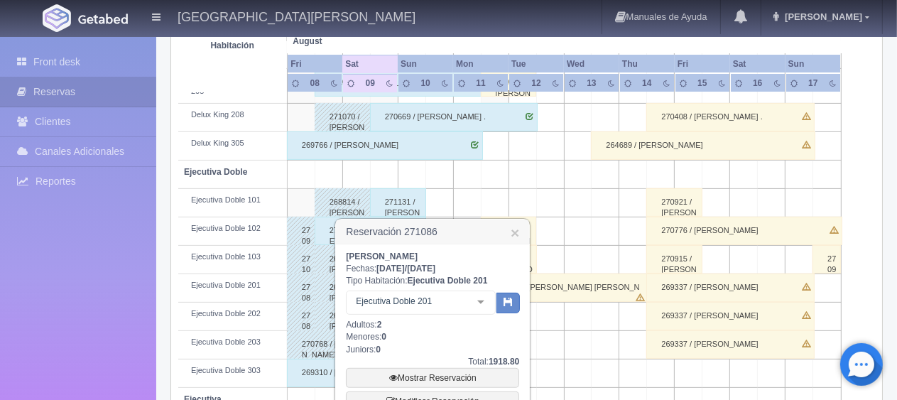
scroll to position [473, 0]
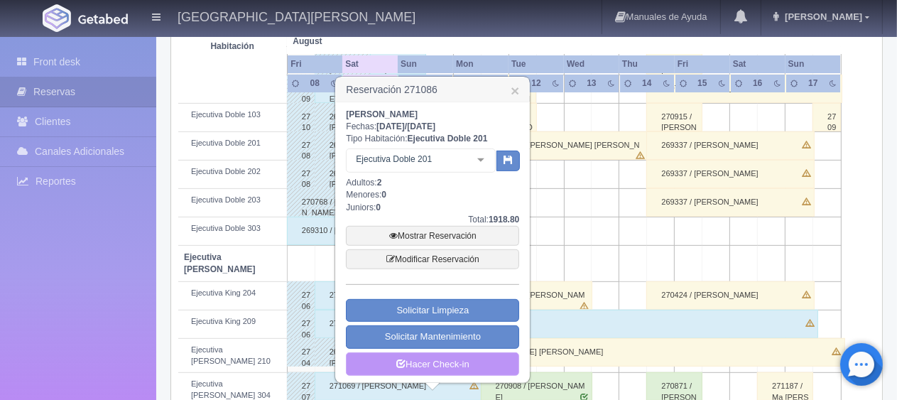
click at [449, 361] on link "Hacer Check-in" at bounding box center [432, 364] width 173 height 24
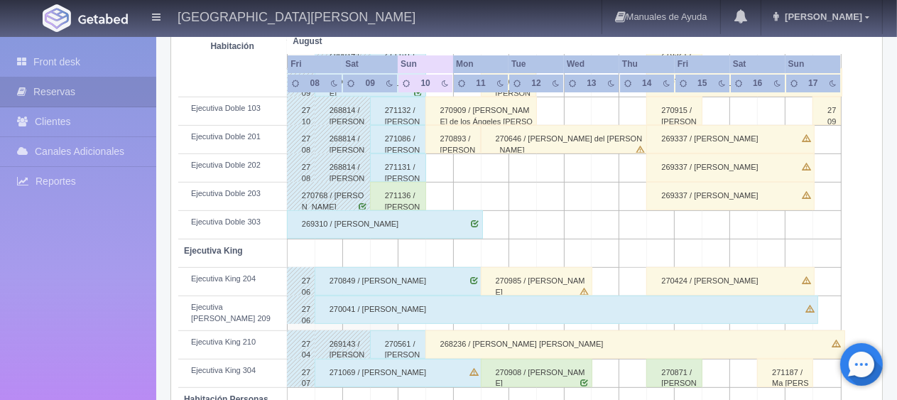
scroll to position [473, 0]
click at [398, 203] on div "271136 / [PERSON_NAME]" at bounding box center [398, 196] width 56 height 28
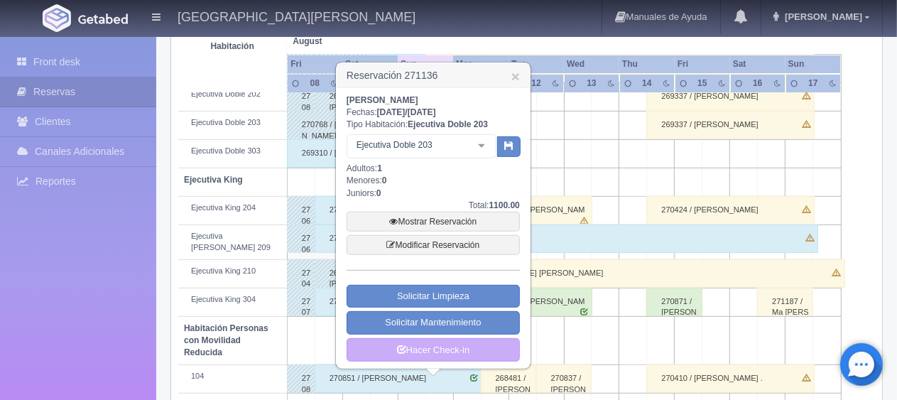
scroll to position [615, 0]
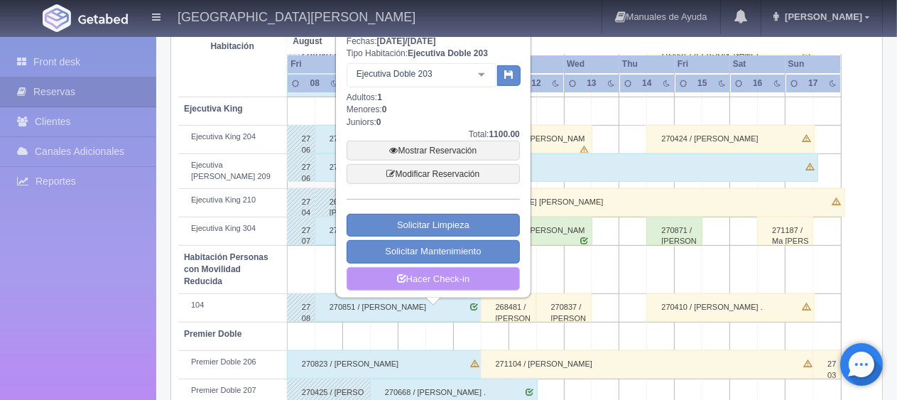
click at [424, 273] on link "Hacer Check-in" at bounding box center [432, 279] width 173 height 24
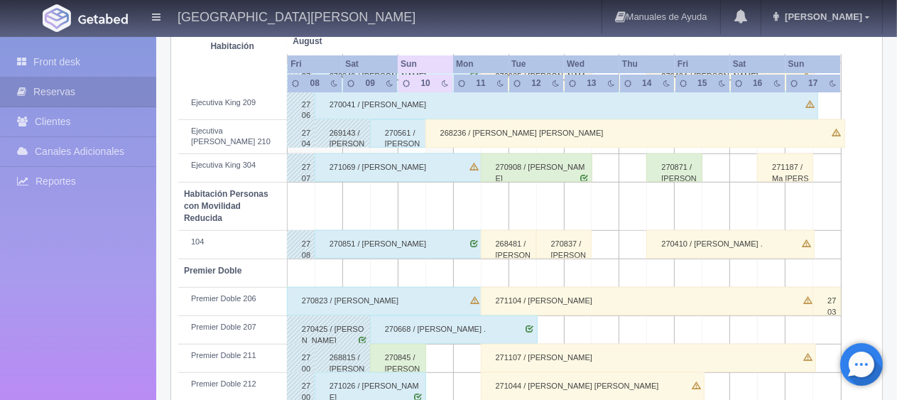
scroll to position [757, 0]
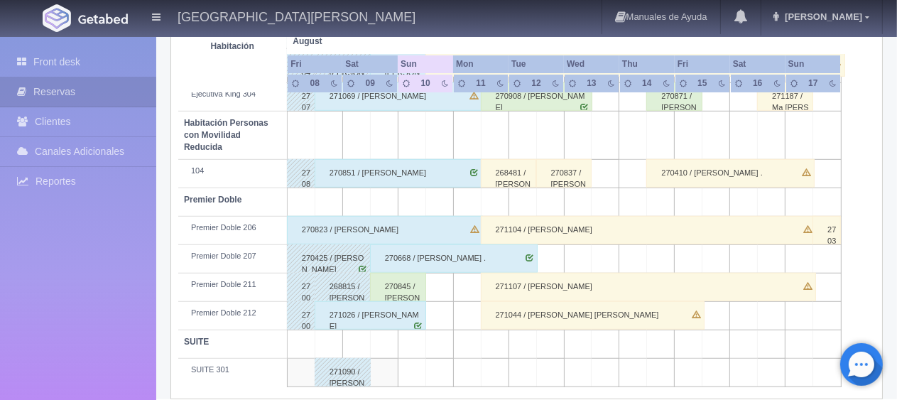
click at [412, 274] on div "270845 / [PERSON_NAME]" at bounding box center [398, 287] width 56 height 28
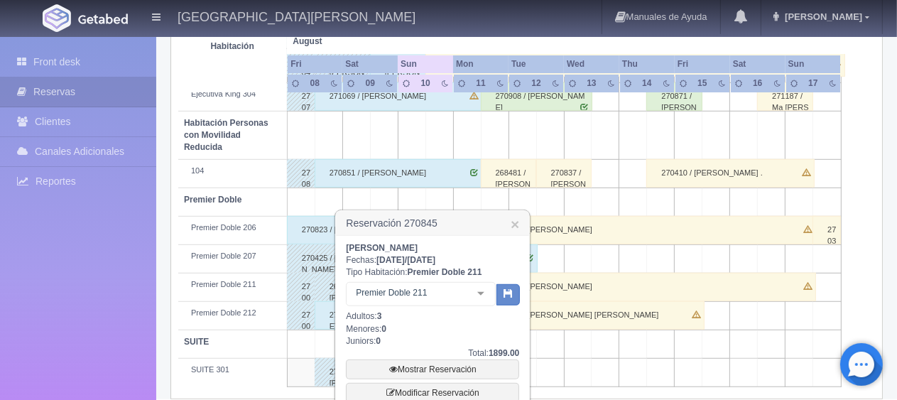
scroll to position [878, 0]
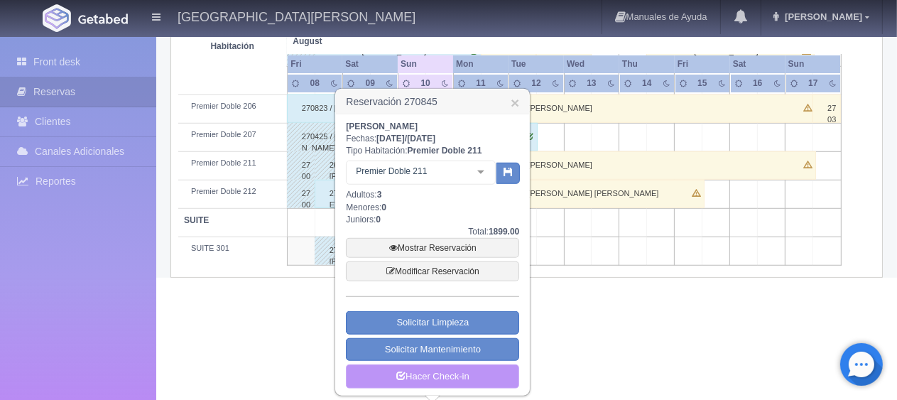
click at [412, 373] on link "Hacer Check-in" at bounding box center [432, 376] width 173 height 24
